Goal: Check status: Check status

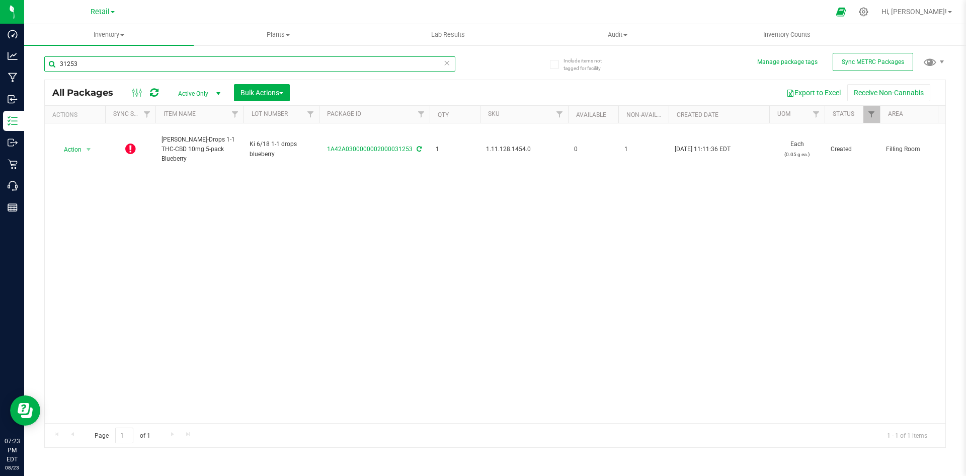
click at [174, 65] on input "31253" at bounding box center [249, 63] width 411 height 15
type input "1A42A0300000002000029782"
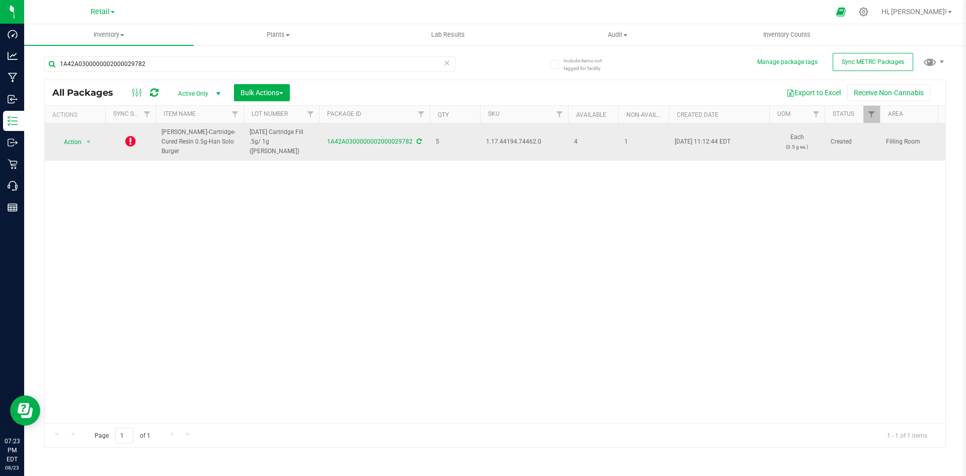
click at [129, 143] on icon at bounding box center [130, 141] width 11 height 12
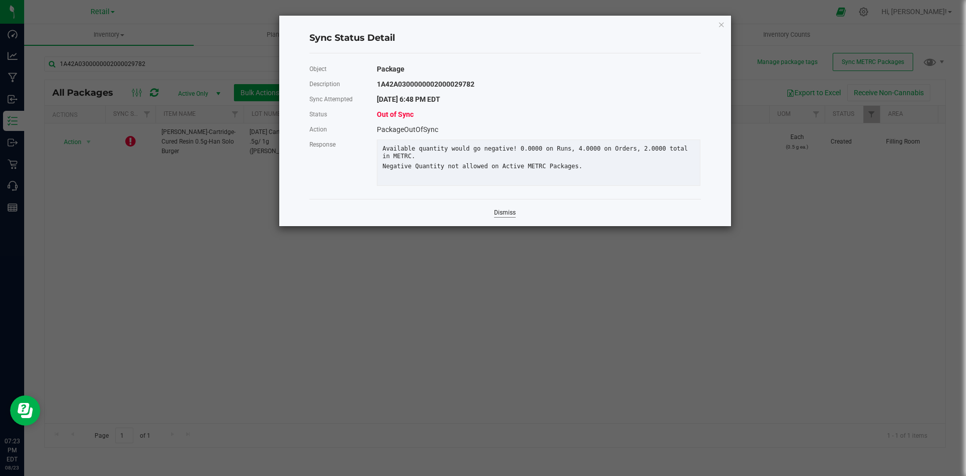
click at [512, 216] on link "Dismiss" at bounding box center [505, 212] width 22 height 9
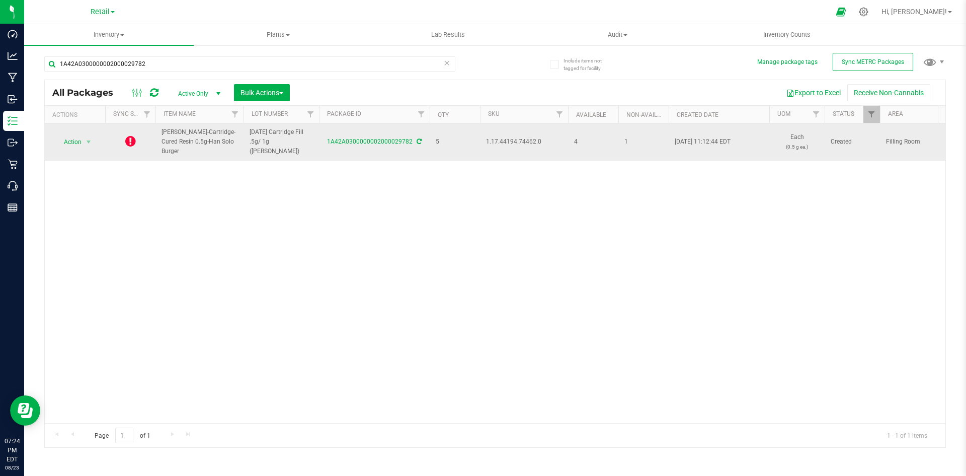
click at [138, 138] on td at bounding box center [130, 141] width 50 height 37
click at [135, 140] on icon at bounding box center [130, 141] width 11 height 12
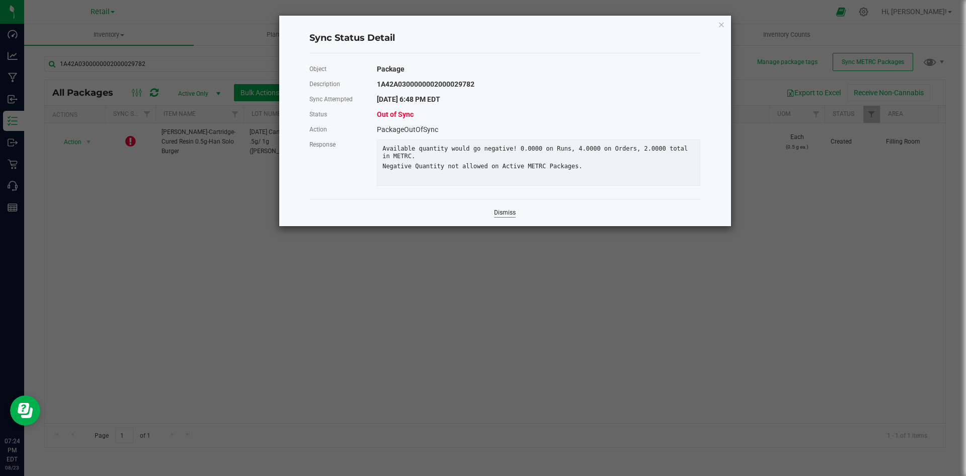
click at [500, 217] on link "Dismiss" at bounding box center [505, 212] width 22 height 9
